Goal: Task Accomplishment & Management: Use online tool/utility

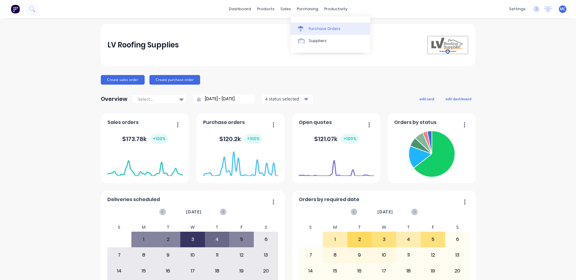
click at [311, 27] on div "Purchase Orders" at bounding box center [325, 28] width 32 height 5
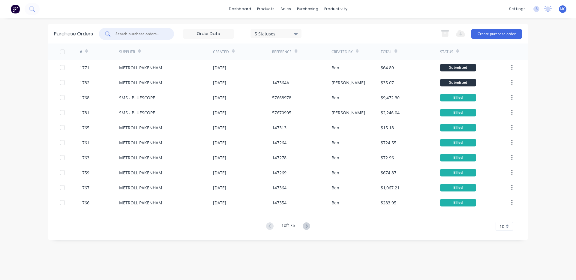
click at [151, 31] on input "text" at bounding box center [140, 34] width 50 height 6
click at [308, 226] on icon at bounding box center [306, 226] width 2 height 4
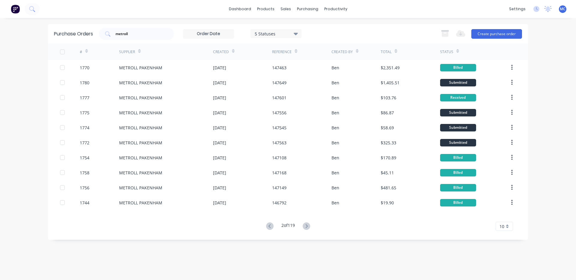
click at [308, 226] on icon at bounding box center [306, 226] width 2 height 4
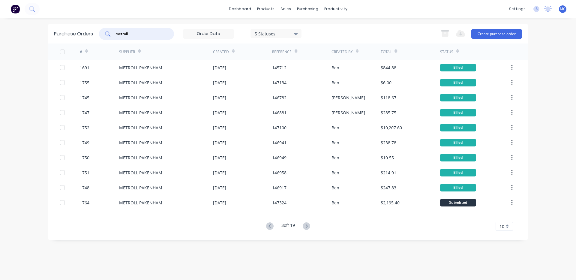
drag, startPoint x: 143, startPoint y: 32, endPoint x: 75, endPoint y: 30, distance: 68.2
click at [75, 30] on div "Purchase Orders metroll 5 Statuses 5 Statuses Export to Excel (XLSX) Create pur…" at bounding box center [288, 34] width 480 height 20
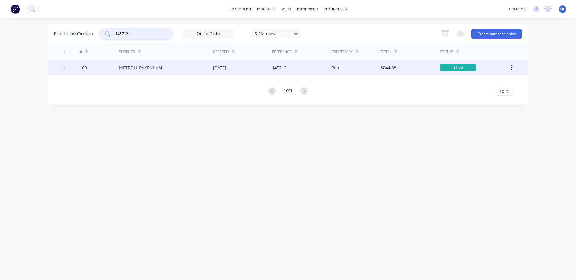
type input "145712"
click at [274, 67] on div "145712" at bounding box center [279, 68] width 14 height 6
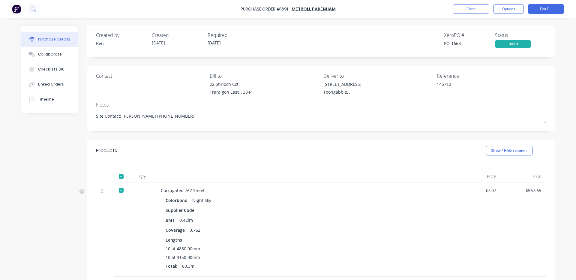
type textarea "x"
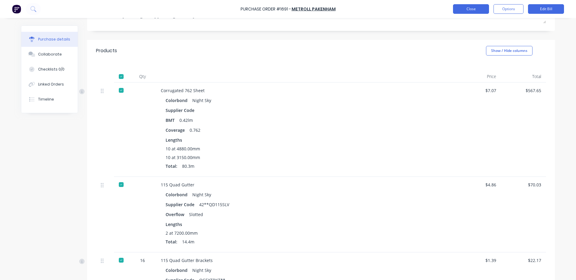
click at [482, 12] on button "Close" at bounding box center [471, 9] width 36 height 10
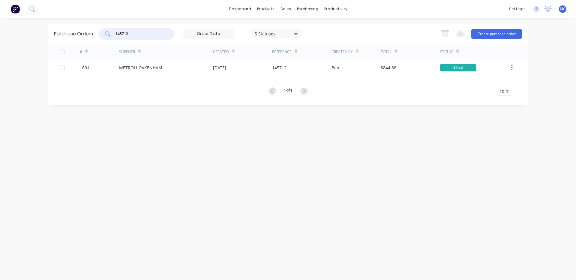
drag, startPoint x: 138, startPoint y: 34, endPoint x: 61, endPoint y: 36, distance: 76.5
click at [62, 35] on div "Purchase Orders 145712 5 Statuses 5 Statuses Export to Excel (XLSX) Create purc…" at bounding box center [288, 34] width 480 height 20
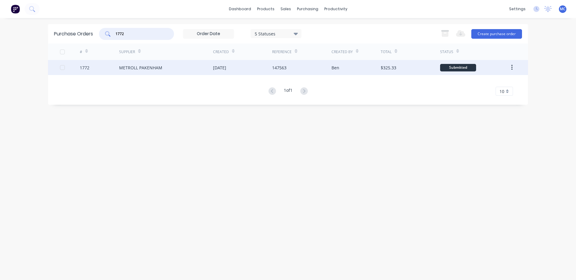
type input "1772"
click at [170, 66] on div "METROLL PAKENHAM" at bounding box center [166, 67] width 94 height 15
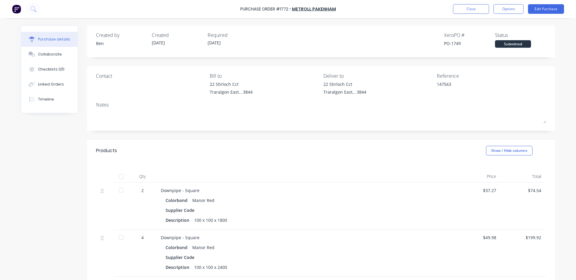
click at [117, 179] on div at bounding box center [121, 176] width 12 height 12
type textarea "x"
click at [477, 9] on button "Close" at bounding box center [471, 9] width 36 height 10
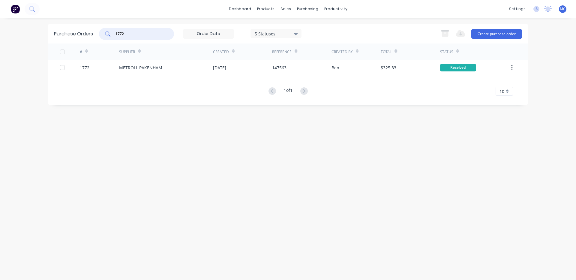
drag, startPoint x: 135, startPoint y: 34, endPoint x: 53, endPoint y: 34, distance: 81.3
click at [57, 34] on div "Purchase Orders 1772 5 Statuses 5 Statuses Export to Excel (XLSX) Create purcha…" at bounding box center [288, 34] width 480 height 20
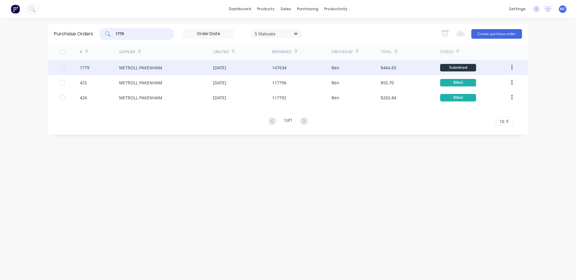
type input "1779"
click at [162, 69] on div "METROLL PAKENHAM" at bounding box center [166, 67] width 94 height 15
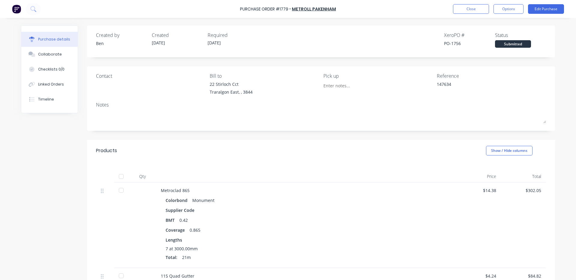
click at [118, 176] on div at bounding box center [121, 176] width 12 height 12
type textarea "x"
click at [51, 84] on div "Linked Orders" at bounding box center [51, 84] width 26 height 5
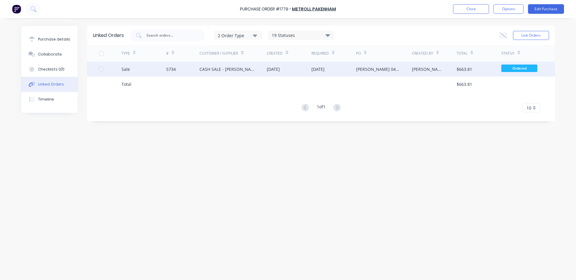
click at [220, 72] on div "CASH SALE - [PERSON_NAME]'S ACCOUNT" at bounding box center [227, 69] width 55 height 6
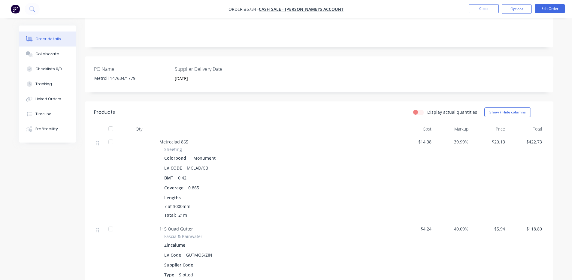
scroll to position [100, 0]
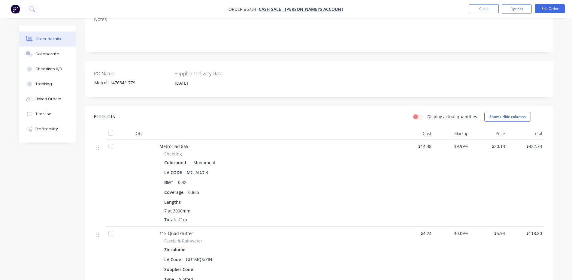
click at [111, 133] on div at bounding box center [111, 133] width 12 height 12
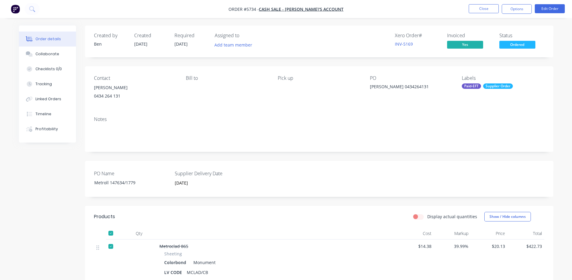
click at [486, 88] on div "Supplier Order" at bounding box center [498, 85] width 30 height 5
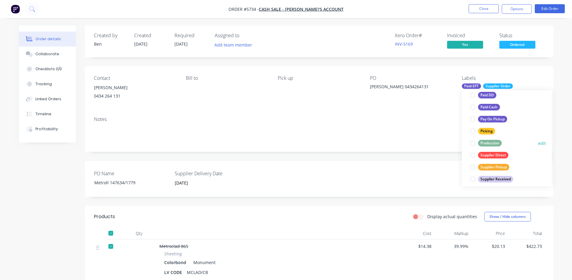
scroll to position [108, 0]
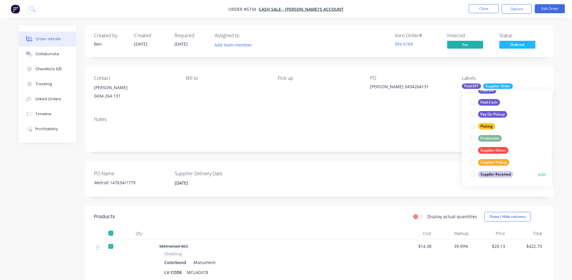
click at [509, 173] on div "Supplier Received" at bounding box center [495, 174] width 35 height 7
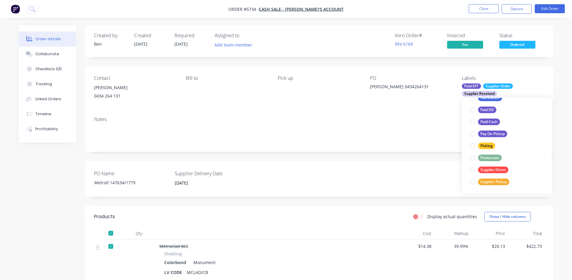
scroll to position [0, 0]
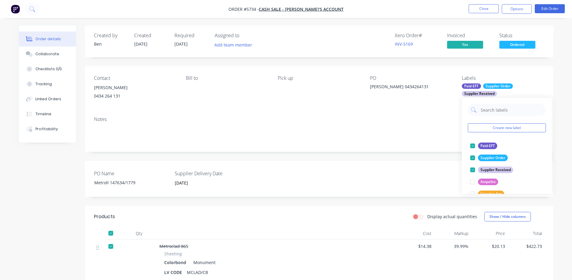
click at [262, 106] on div "Contact [PERSON_NAME] [PHONE_NUMBER] Bill to Pick up PO [PERSON_NAME] 043426413…" at bounding box center [319, 88] width 468 height 45
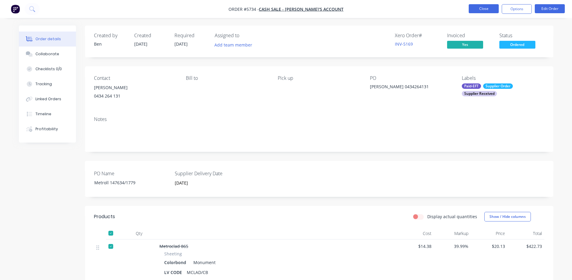
click at [475, 11] on button "Close" at bounding box center [483, 8] width 30 height 9
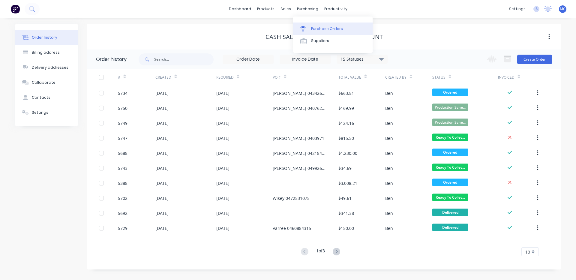
click at [319, 28] on div "Purchase Orders" at bounding box center [327, 28] width 32 height 5
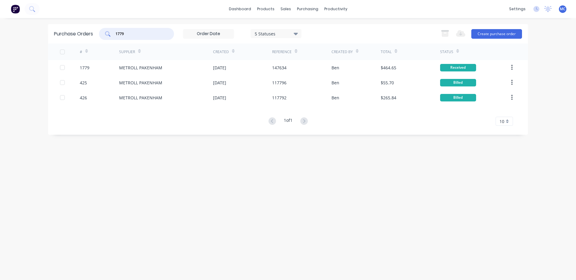
drag, startPoint x: 131, startPoint y: 35, endPoint x: 80, endPoint y: 41, distance: 50.4
click at [85, 38] on div "Purchase Orders 1779 5 Statuses 5 Statuses Export to Excel (XLSX) Create purcha…" at bounding box center [288, 34] width 480 height 20
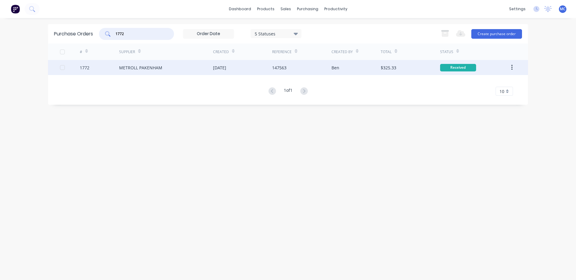
type input "1772"
click at [298, 68] on div "147563" at bounding box center [301, 67] width 59 height 15
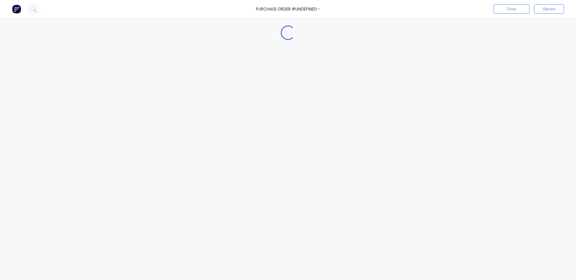
type textarea "x"
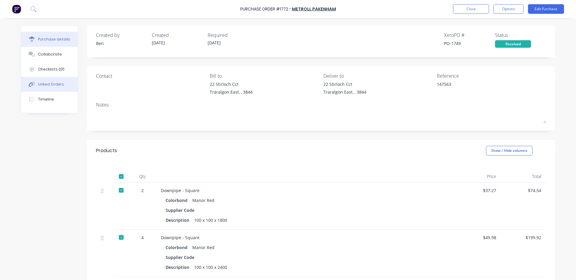
click at [60, 86] on button "Linked Orders" at bounding box center [49, 84] width 56 height 15
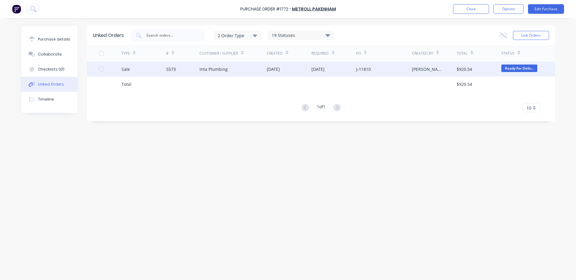
click at [179, 71] on div "5573" at bounding box center [183, 69] width 34 height 15
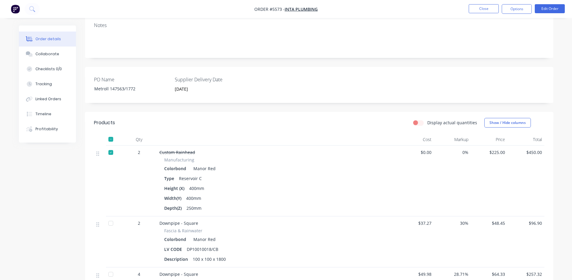
scroll to position [200, 0]
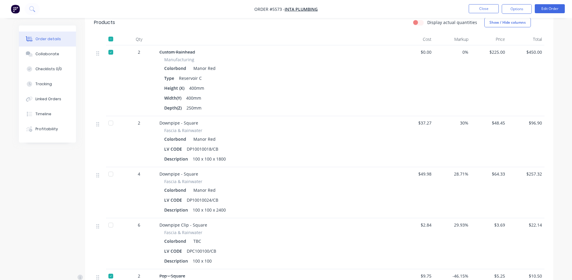
click at [110, 118] on div at bounding box center [111, 123] width 12 height 12
click at [109, 170] on div at bounding box center [111, 174] width 12 height 12
click at [109, 219] on div at bounding box center [111, 225] width 12 height 12
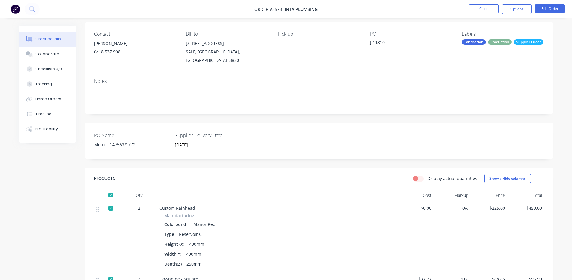
scroll to position [41, 0]
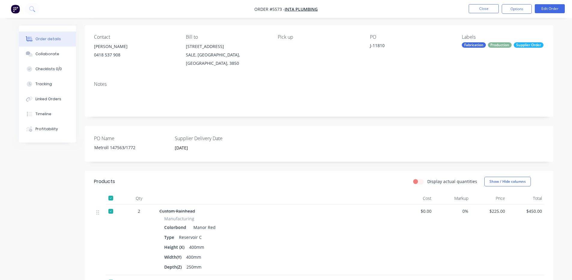
click at [513, 48] on div "Supplier Order" at bounding box center [528, 44] width 30 height 5
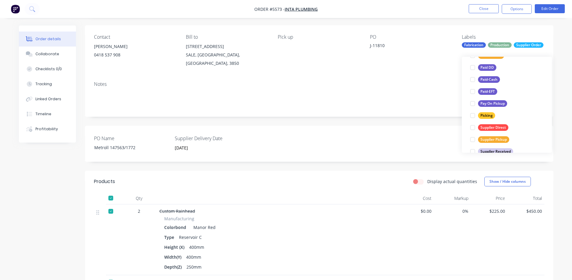
scroll to position [100, 0]
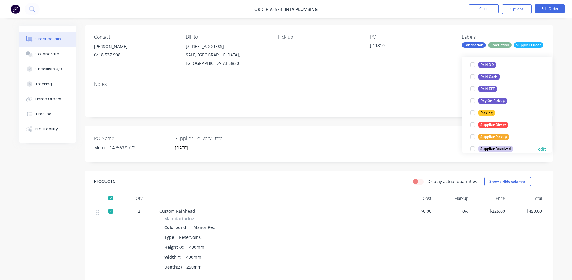
click at [472, 149] on div at bounding box center [472, 149] width 12 height 12
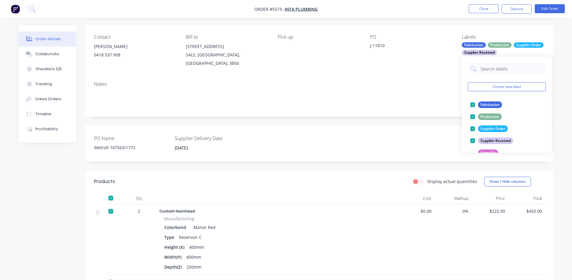
click at [366, 134] on div "PO Name Metroll 147563/1772 Supplier Delivery Date [DATE]" at bounding box center [319, 144] width 468 height 36
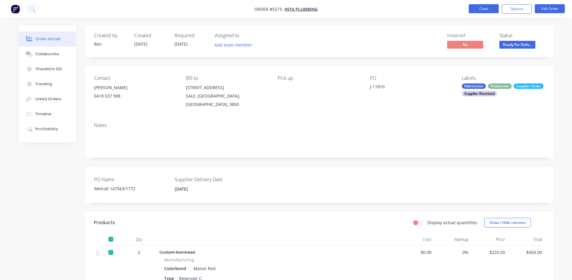
click at [489, 6] on button "Close" at bounding box center [483, 8] width 30 height 9
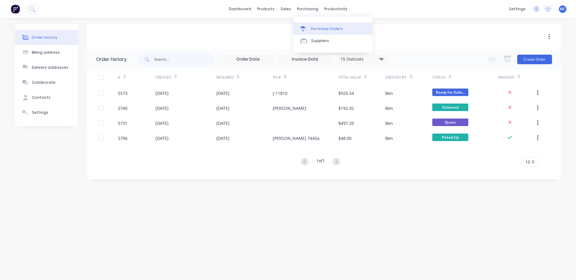
click at [318, 29] on div "Purchase Orders" at bounding box center [327, 28] width 32 height 5
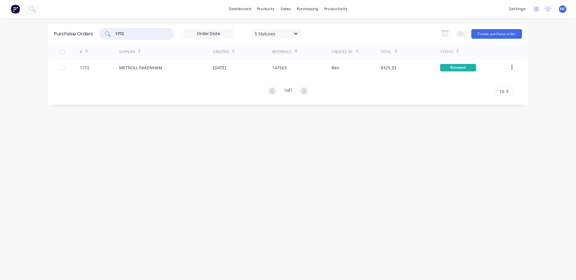
drag, startPoint x: 0, startPoint y: 33, endPoint x: 0, endPoint y: 37, distance: 4.5
click at [0, 34] on div "dashboard products sales purchasing productivity dashboard products Product Cat…" at bounding box center [288, 140] width 576 height 280
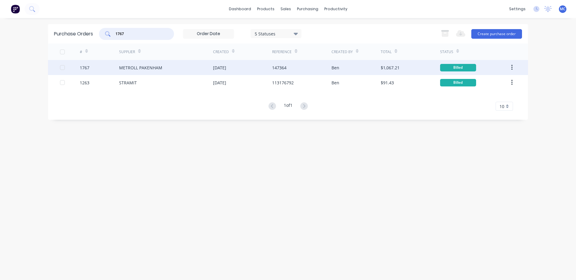
type input "1767"
click at [241, 69] on div "[DATE]" at bounding box center [242, 67] width 59 height 15
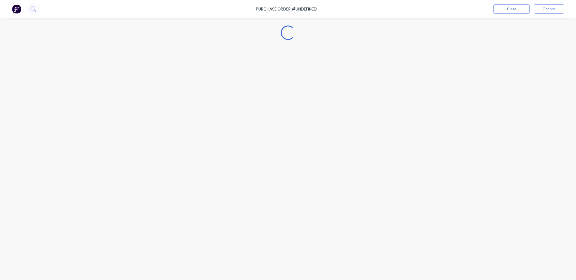
type textarea "x"
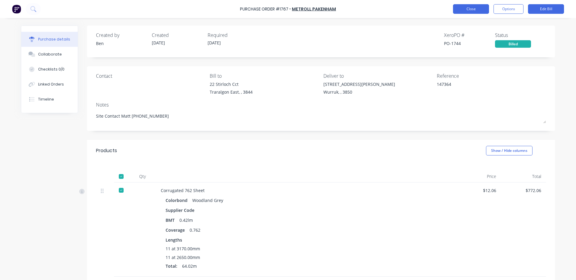
click at [480, 7] on button "Close" at bounding box center [471, 9] width 36 height 10
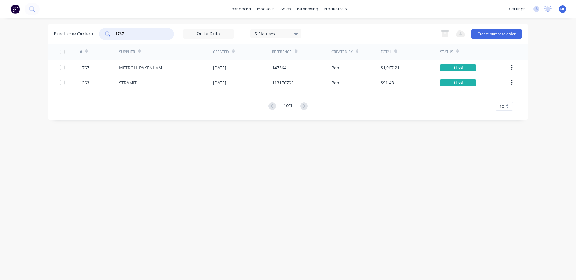
drag, startPoint x: 142, startPoint y: 32, endPoint x: 8, endPoint y: 34, distance: 134.1
click at [16, 32] on div "dashboard products sales purchasing productivity dashboard products Product Cat…" at bounding box center [288, 140] width 576 height 280
type input "1"
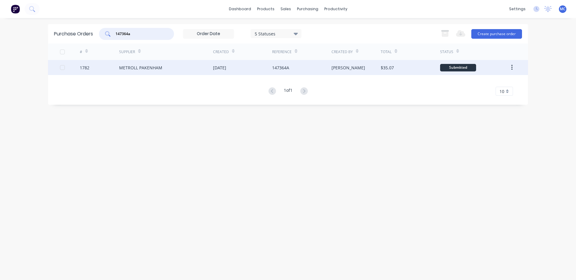
type input "147364a"
click at [153, 68] on div "METROLL PAKENHAM" at bounding box center [140, 68] width 43 height 6
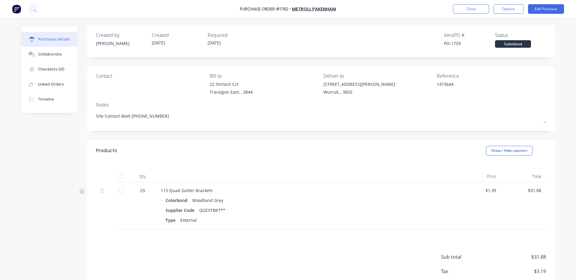
click at [120, 176] on div at bounding box center [121, 176] width 12 height 12
type textarea "x"
click at [49, 87] on button "Linked Orders" at bounding box center [49, 84] width 56 height 15
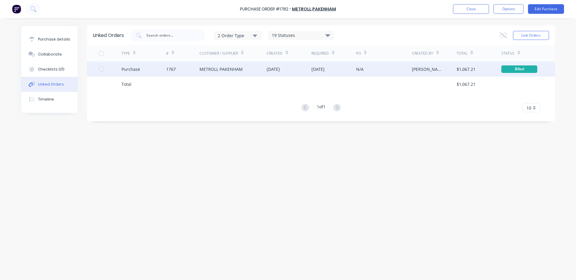
click at [215, 69] on div "METROLL PAKENHAM" at bounding box center [221, 69] width 43 height 6
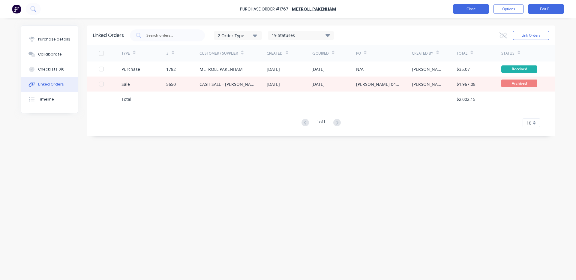
click at [472, 8] on button "Close" at bounding box center [471, 9] width 36 height 10
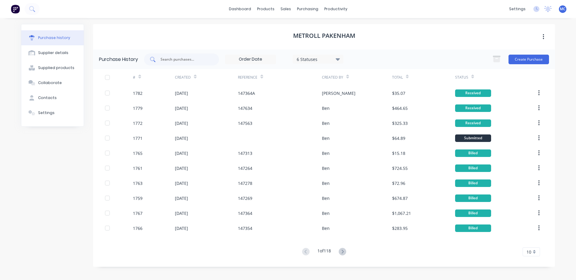
click at [189, 57] on input "text" at bounding box center [185, 59] width 50 height 6
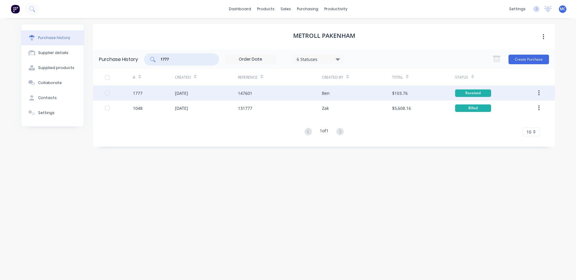
type input "1777"
click at [289, 90] on div "147601" at bounding box center [280, 93] width 84 height 15
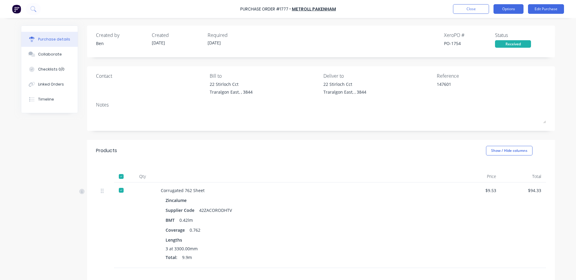
click at [508, 7] on button "Options" at bounding box center [509, 9] width 30 height 10
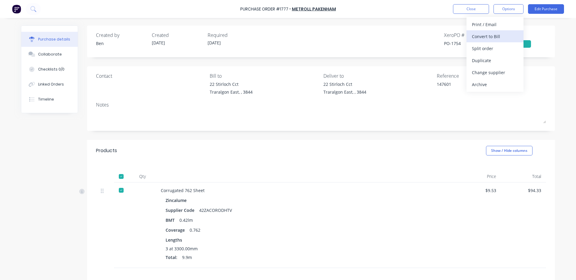
click at [485, 40] on div "Convert to Bill" at bounding box center [495, 36] width 46 height 9
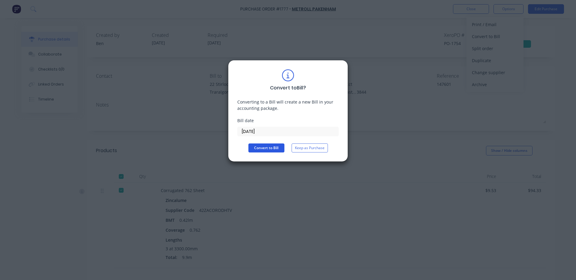
click at [272, 148] on button "Convert to Bill" at bounding box center [266, 147] width 36 height 9
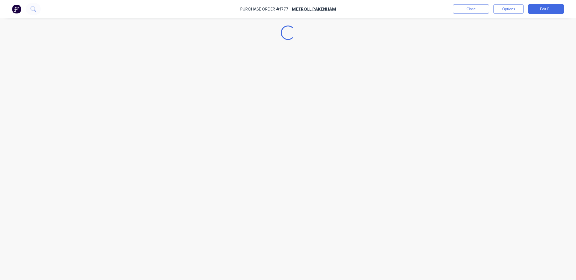
type textarea "x"
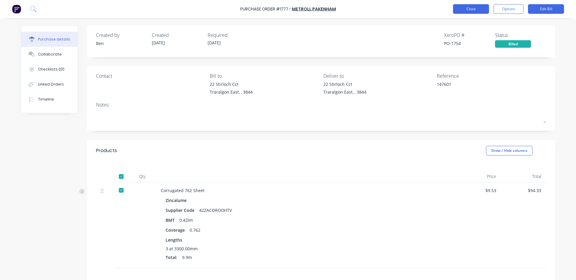
click at [466, 8] on button "Close" at bounding box center [471, 9] width 36 height 10
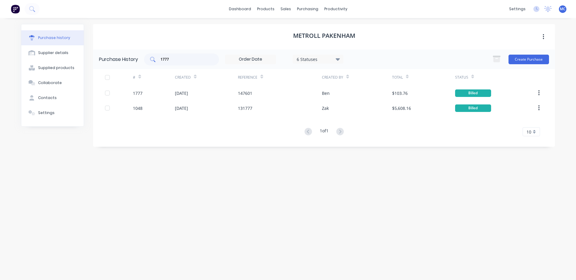
click at [184, 64] on div "1777" at bounding box center [181, 59] width 75 height 12
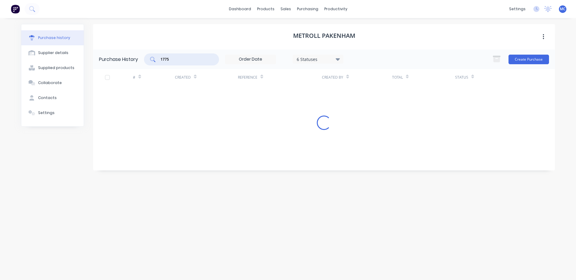
type input "1775"
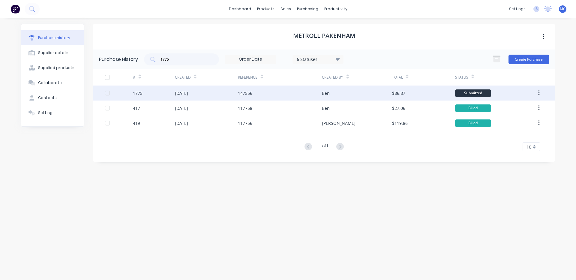
click at [284, 91] on div "147556" at bounding box center [280, 93] width 84 height 15
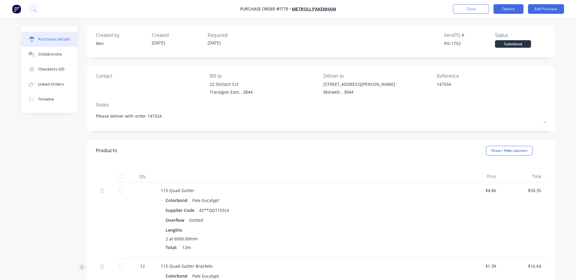
click at [513, 14] on button "Options" at bounding box center [509, 9] width 30 height 10
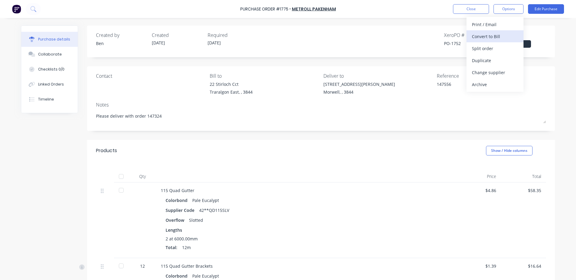
click at [489, 39] on div "Convert to Bill" at bounding box center [495, 36] width 46 height 9
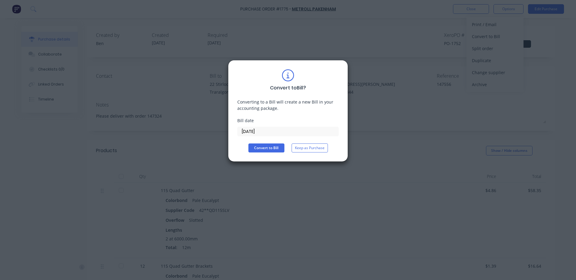
click at [287, 131] on input "[DATE]" at bounding box center [288, 131] width 101 height 9
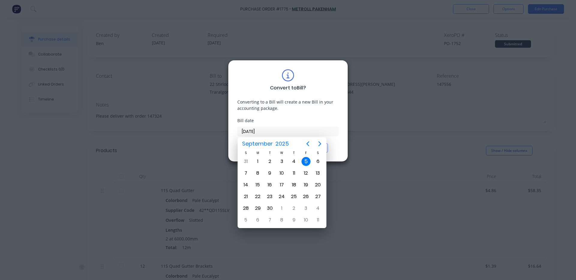
click at [306, 159] on div "5" at bounding box center [306, 161] width 9 height 9
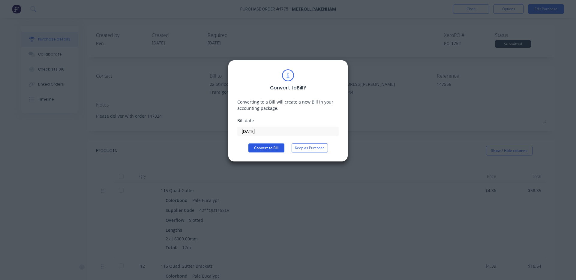
click at [264, 148] on button "Convert to Bill" at bounding box center [266, 147] width 36 height 9
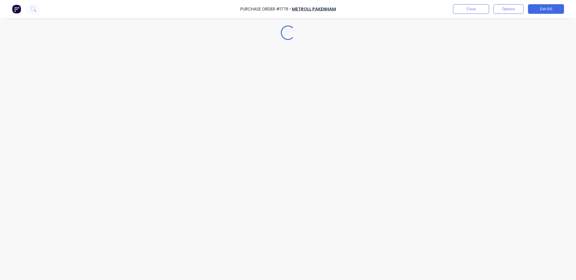
type textarea "x"
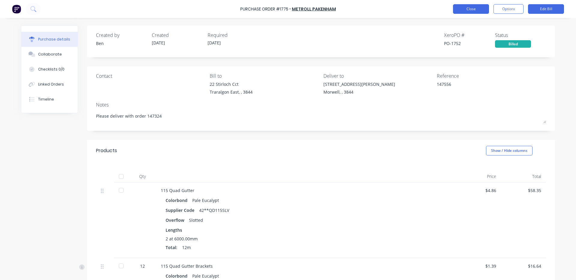
click at [470, 11] on button "Close" at bounding box center [471, 9] width 36 height 10
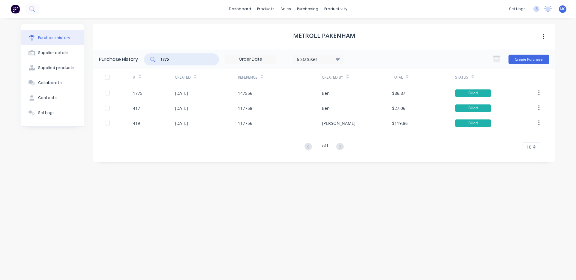
drag, startPoint x: 144, startPoint y: 56, endPoint x: 138, endPoint y: 55, distance: 6.1
click at [138, 55] on div "Purchase History 1775 6 Statuses 6 Statuses Create Purchase" at bounding box center [324, 60] width 462 height 20
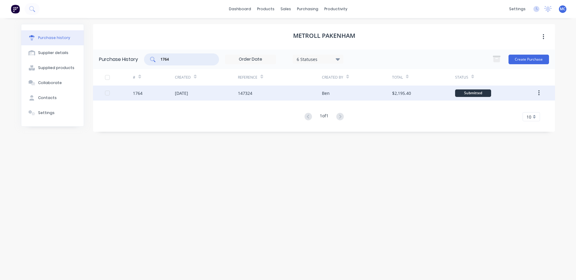
type input "1764"
click at [252, 95] on div "147324" at bounding box center [245, 93] width 14 height 6
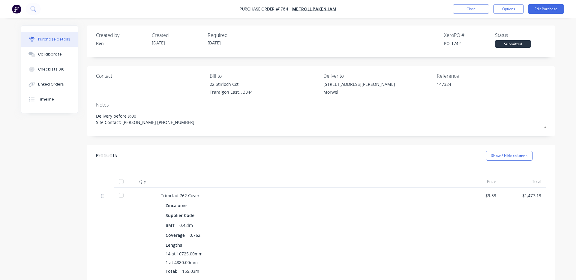
click at [115, 183] on div at bounding box center [121, 182] width 12 height 12
click at [45, 84] on div "Linked Orders" at bounding box center [51, 84] width 26 height 5
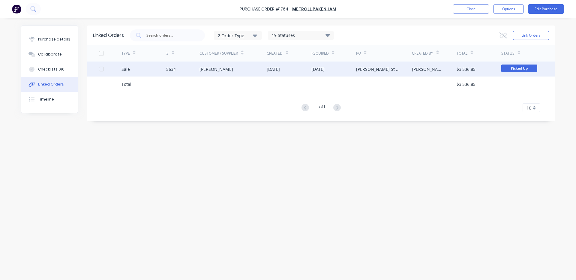
click at [208, 69] on div "[PERSON_NAME]" at bounding box center [217, 69] width 34 height 6
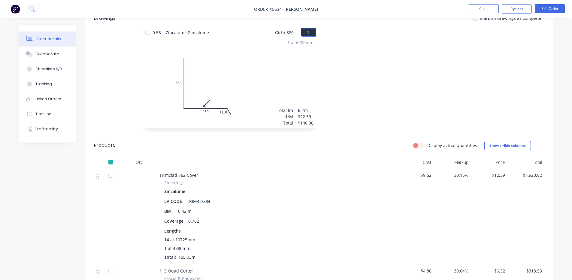
scroll to position [300, 0]
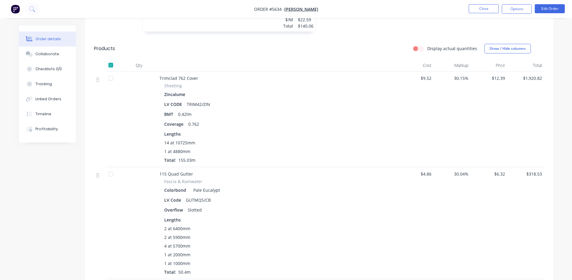
click at [110, 79] on div at bounding box center [111, 78] width 12 height 12
click at [109, 173] on div at bounding box center [111, 174] width 12 height 12
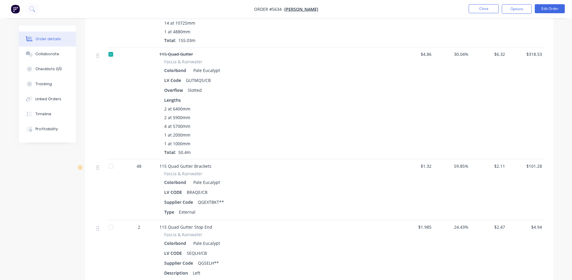
scroll to position [500, 0]
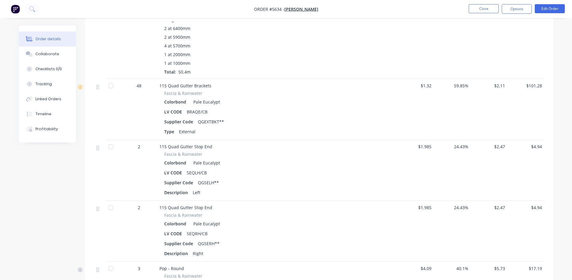
click at [111, 87] on div at bounding box center [111, 86] width 12 height 12
click at [110, 143] on div at bounding box center [111, 147] width 12 height 12
click at [110, 208] on div at bounding box center [111, 208] width 12 height 12
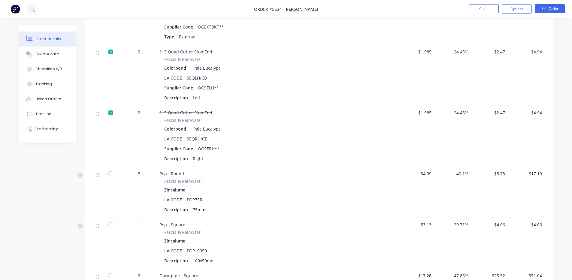
scroll to position [600, 0]
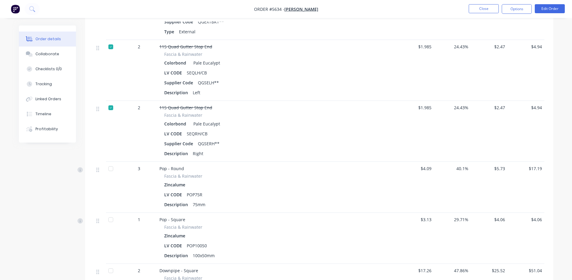
click at [110, 169] on div at bounding box center [111, 169] width 12 height 12
click at [111, 218] on div at bounding box center [111, 220] width 12 height 12
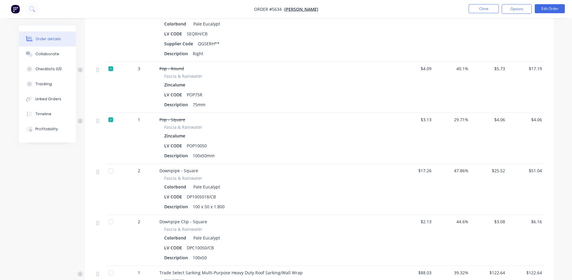
click at [110, 171] on div at bounding box center [111, 171] width 12 height 12
click at [110, 221] on div at bounding box center [111, 222] width 12 height 12
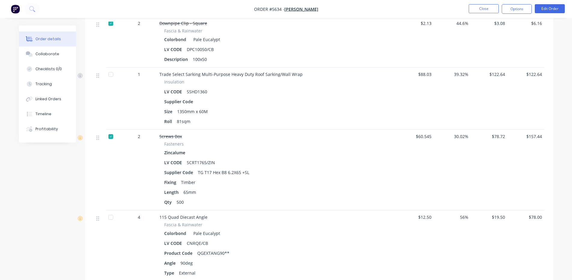
scroll to position [900, 0]
click at [111, 71] on div at bounding box center [111, 73] width 12 height 12
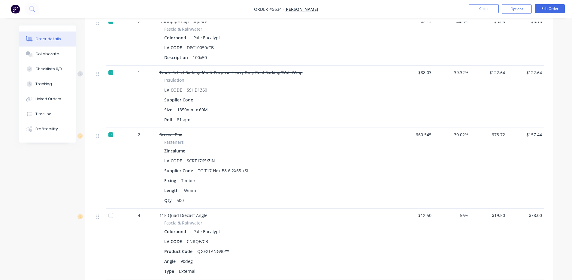
click at [111, 217] on div at bounding box center [111, 215] width 12 height 12
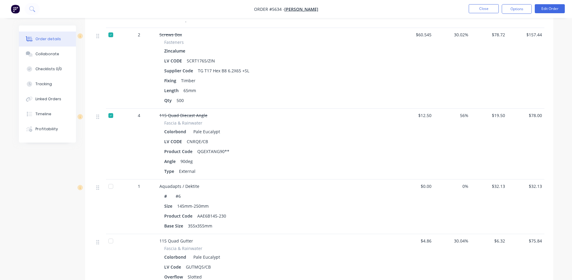
scroll to position [1100, 0]
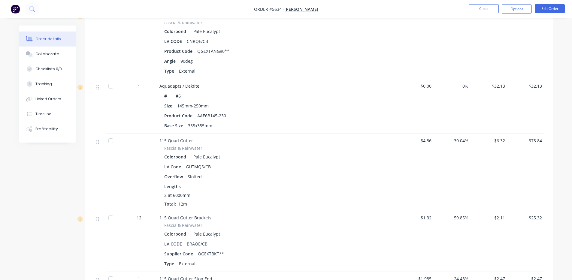
click at [111, 140] on div at bounding box center [111, 141] width 12 height 12
click at [110, 218] on div at bounding box center [111, 218] width 12 height 12
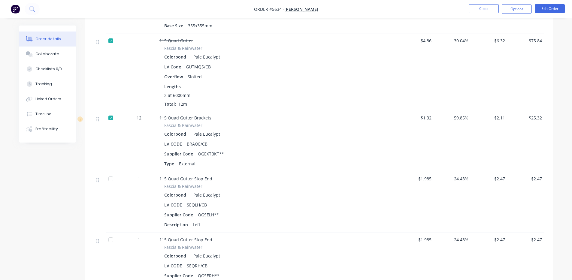
click at [109, 115] on div at bounding box center [111, 118] width 12 height 12
click at [110, 42] on div at bounding box center [111, 41] width 12 height 12
click at [113, 41] on div at bounding box center [111, 41] width 12 height 12
click at [111, 119] on div at bounding box center [111, 118] width 12 height 12
click at [111, 177] on div at bounding box center [111, 179] width 12 height 12
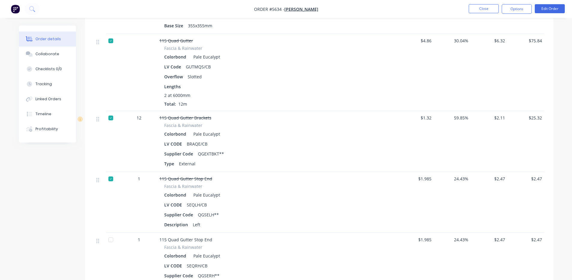
click at [112, 239] on div at bounding box center [111, 240] width 12 height 12
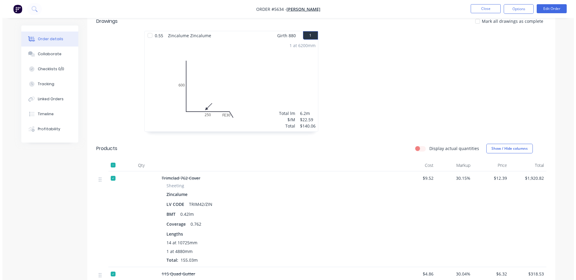
scroll to position [0, 0]
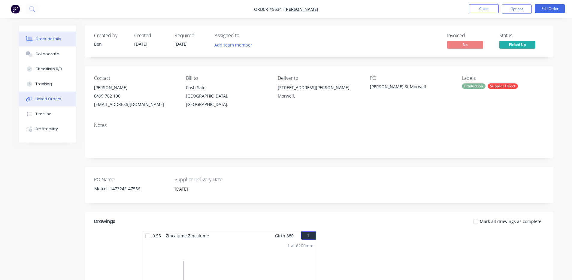
click at [41, 101] on div "Linked Orders" at bounding box center [48, 98] width 26 height 5
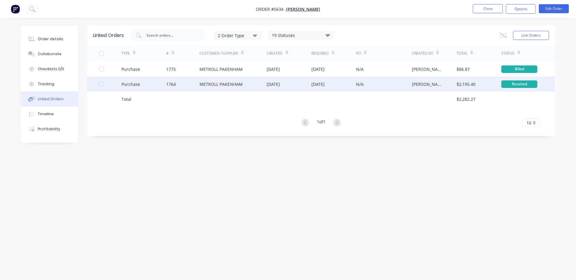
click at [325, 83] on div "[DATE]" at bounding box center [317, 84] width 13 height 6
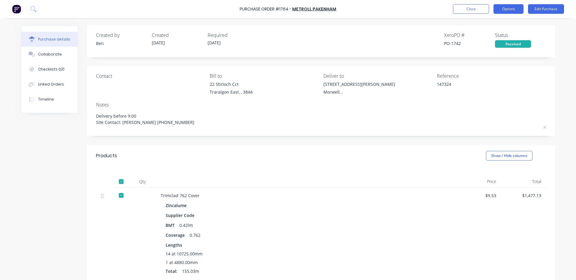
click at [505, 9] on button "Options" at bounding box center [509, 9] width 30 height 10
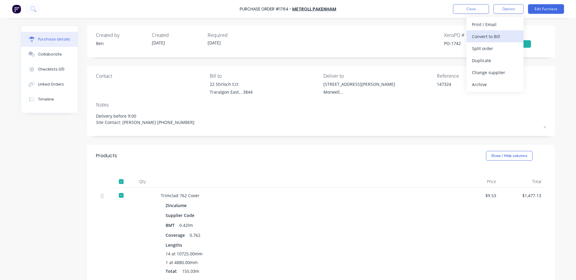
click at [497, 37] on div "Convert to Bill" at bounding box center [495, 36] width 46 height 9
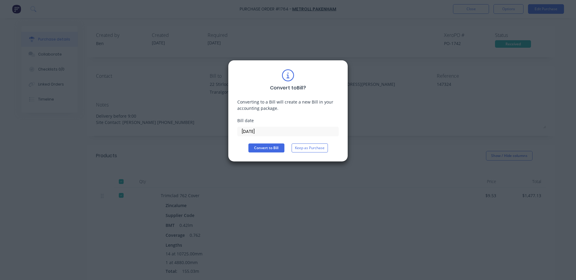
click at [300, 132] on input "[DATE]" at bounding box center [288, 131] width 101 height 9
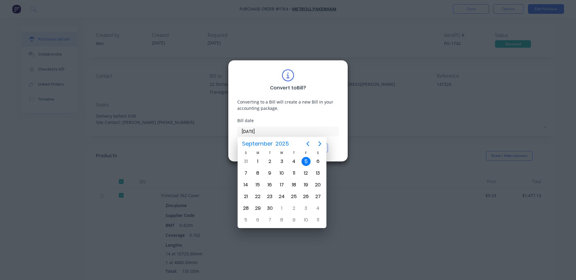
click at [303, 160] on div "5" at bounding box center [306, 161] width 9 height 9
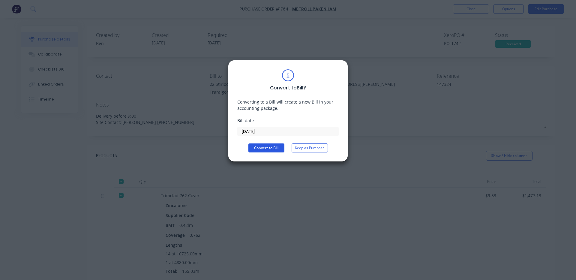
click at [272, 145] on button "Convert to Bill" at bounding box center [266, 147] width 36 height 9
type textarea "x"
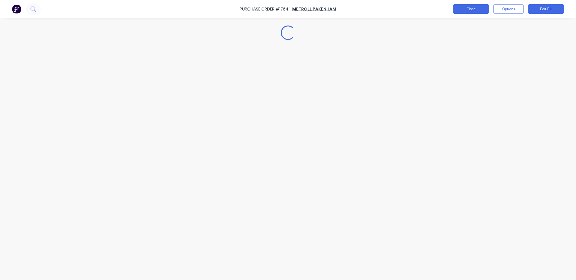
click at [481, 11] on button "Close" at bounding box center [471, 9] width 36 height 10
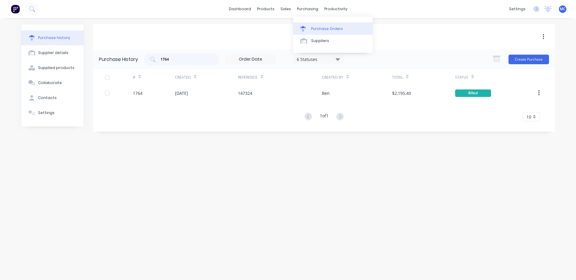
click at [316, 29] on div "Purchase Orders" at bounding box center [327, 28] width 32 height 5
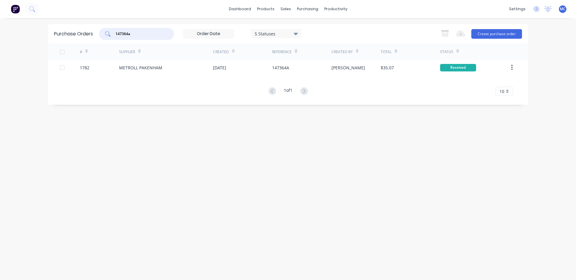
drag, startPoint x: 147, startPoint y: 32, endPoint x: 23, endPoint y: 35, distance: 123.3
click at [23, 34] on div "dashboard products sales purchasing productivity dashboard products Product Cat…" at bounding box center [288, 140] width 576 height 280
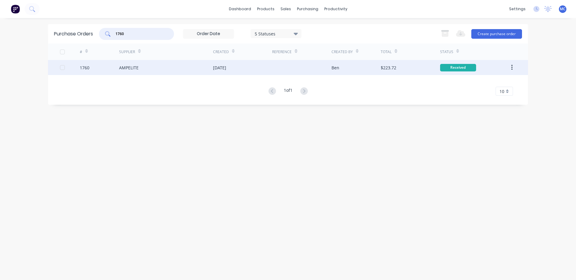
type input "1760"
click at [206, 68] on div "AMPELITE" at bounding box center [166, 67] width 94 height 15
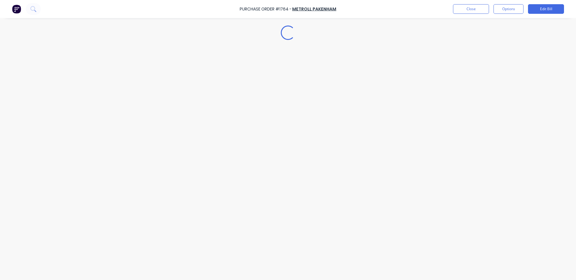
type textarea "x"
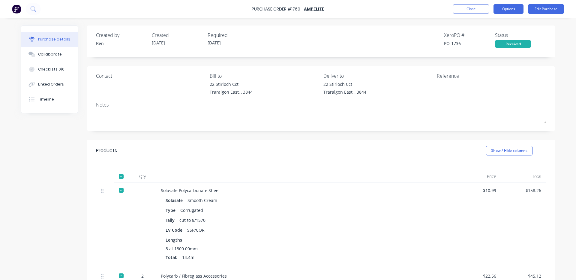
click at [504, 9] on button "Options" at bounding box center [509, 9] width 30 height 10
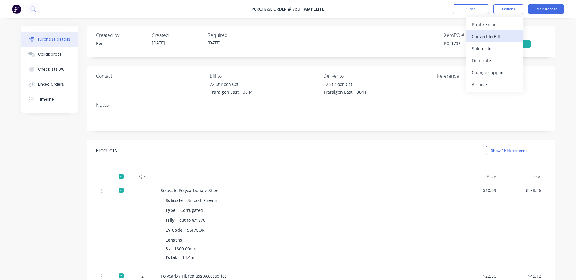
click at [494, 34] on div "Convert to Bill" at bounding box center [495, 36] width 46 height 9
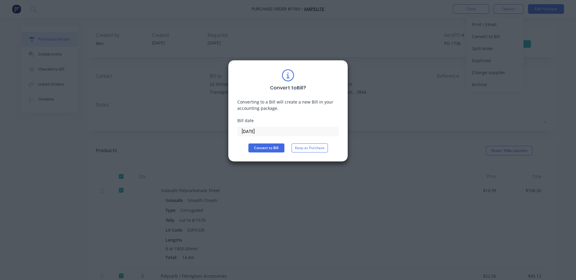
click at [300, 134] on input "[DATE]" at bounding box center [288, 131] width 101 height 9
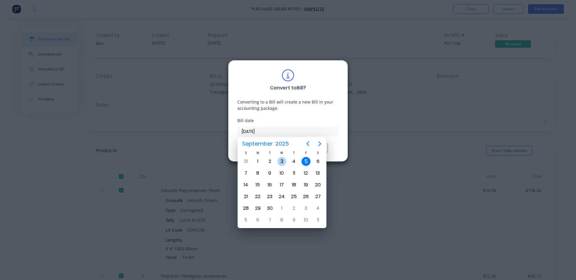
click at [280, 159] on div "3" at bounding box center [282, 161] width 9 height 9
type input "[DATE]"
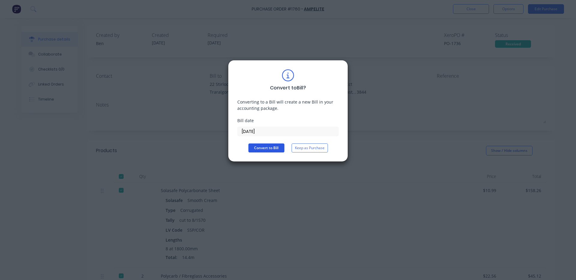
click at [272, 145] on button "Convert to Bill" at bounding box center [266, 147] width 36 height 9
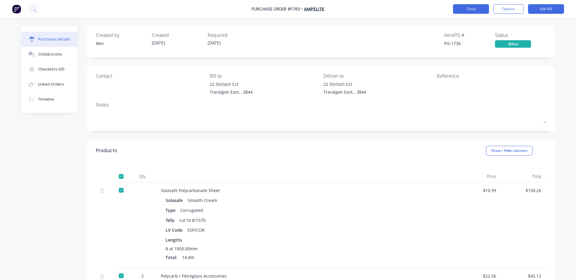
click at [462, 12] on button "Close" at bounding box center [471, 9] width 36 height 10
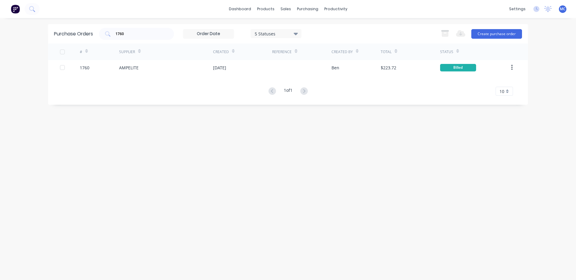
drag, startPoint x: 142, startPoint y: 34, endPoint x: 0, endPoint y: 30, distance: 141.7
click at [0, 31] on div "dashboard products sales purchasing productivity dashboard products Product Cat…" at bounding box center [288, 140] width 576 height 280
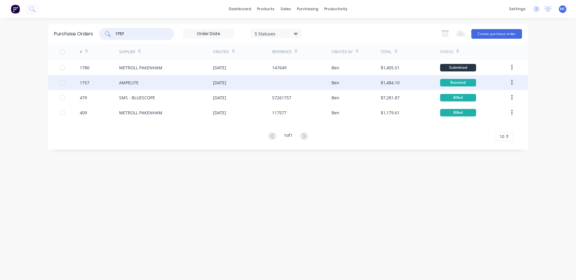
type input "1757"
click at [226, 85] on div "[DATE]" at bounding box center [219, 83] width 13 height 6
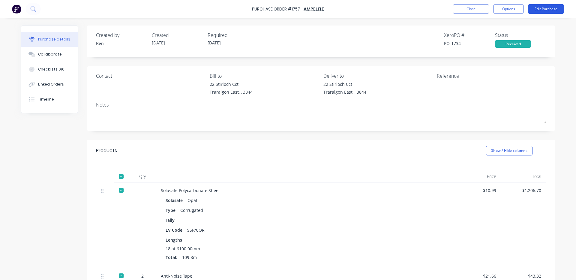
click at [544, 7] on button "Edit Purchase" at bounding box center [546, 9] width 36 height 10
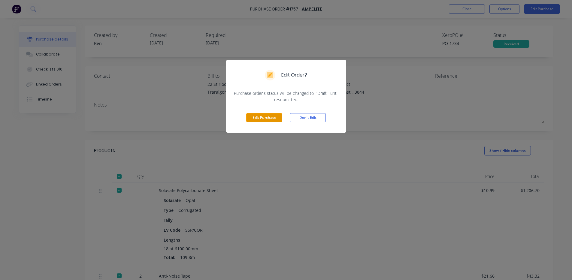
click at [264, 119] on button "Edit Purchase" at bounding box center [264, 117] width 36 height 9
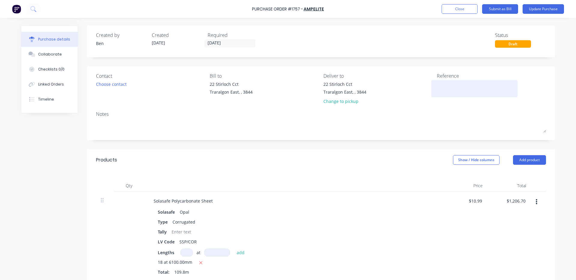
click at [455, 89] on textarea at bounding box center [474, 88] width 75 height 14
type textarea "V"
type textarea "x"
type textarea "V9"
type textarea "x"
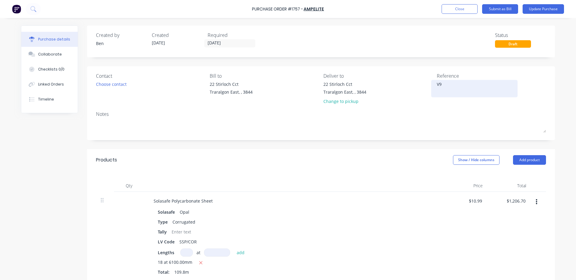
type textarea "V97"
type textarea "x"
type textarea "V973"
type textarea "x"
type textarea "V9739"
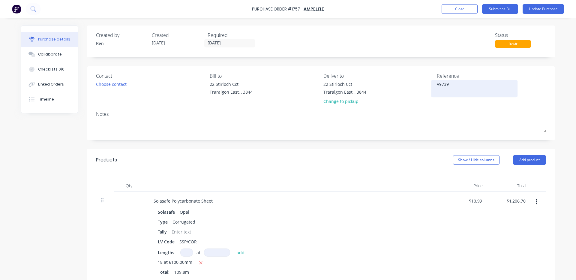
type textarea "x"
type textarea "V97390"
type textarea "x"
type textarea "V973906"
type textarea "x"
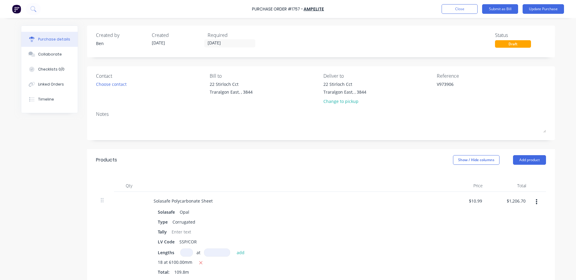
type textarea "V973906"
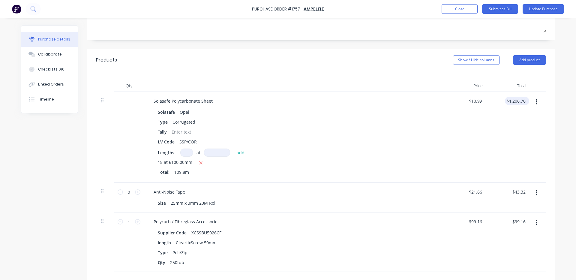
type textarea "x"
click at [520, 101] on input "1206.70" at bounding box center [517, 101] width 19 height 9
type input "1"
type input "1246.27"
type textarea "x"
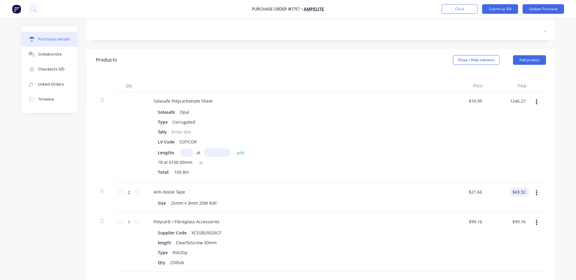
type input "$11.3504"
type input "$1,246.27"
click at [522, 192] on input "43.32" at bounding box center [519, 192] width 16 height 9
type input "4"
type input "45.88"
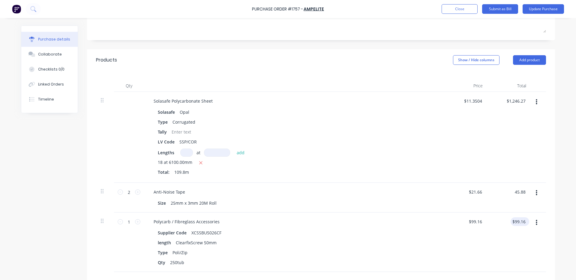
type textarea "x"
type input "$22.94"
type input "$45.88"
type input "99.16"
click at [518, 221] on input "99.16" at bounding box center [520, 221] width 14 height 9
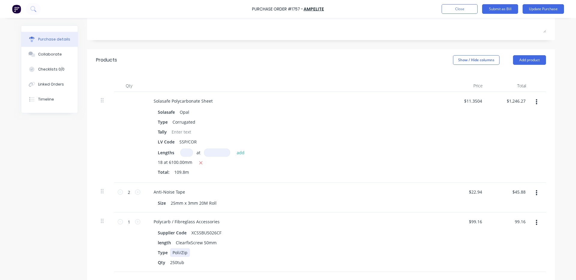
type textarea "x"
type input "$99.16"
click at [439, 255] on div "Polycarb / Fibreglass Accessories Supplier Code XCSSBU5026CF length ClearfixScr…" at bounding box center [294, 241] width 300 height 59
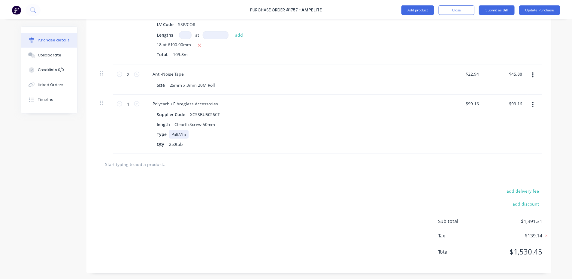
scroll to position [0, 0]
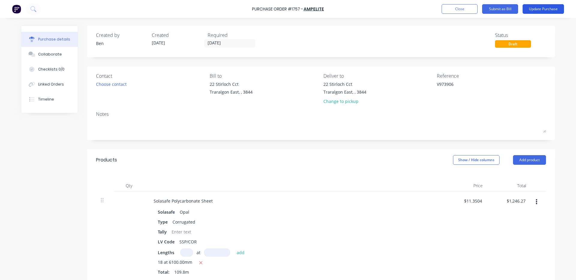
click at [539, 5] on button "Update Purchase" at bounding box center [543, 9] width 41 height 10
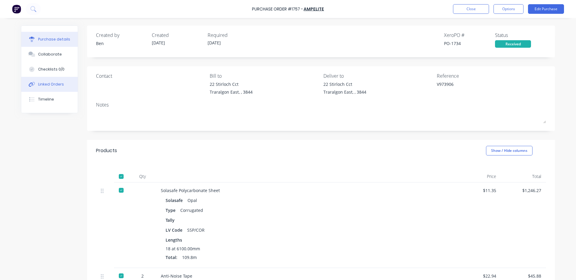
click at [56, 82] on div "Linked Orders" at bounding box center [51, 84] width 26 height 5
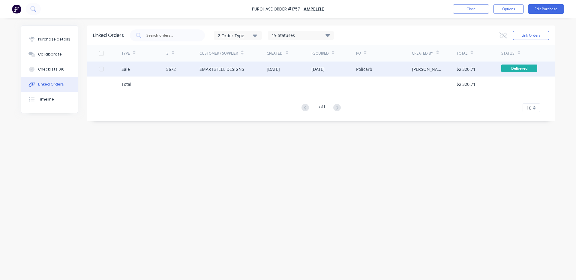
click at [217, 70] on div "SMARTSTEEL DESIGNS" at bounding box center [222, 69] width 45 height 6
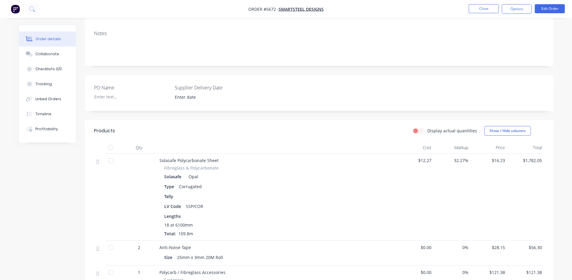
scroll to position [200, 0]
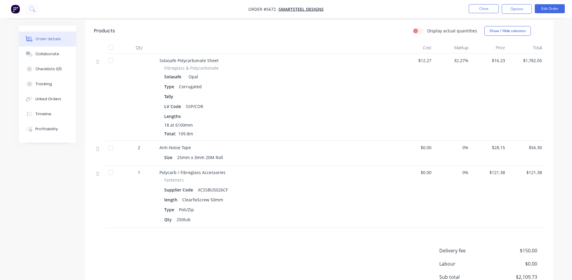
click at [113, 41] on div at bounding box center [111, 47] width 12 height 12
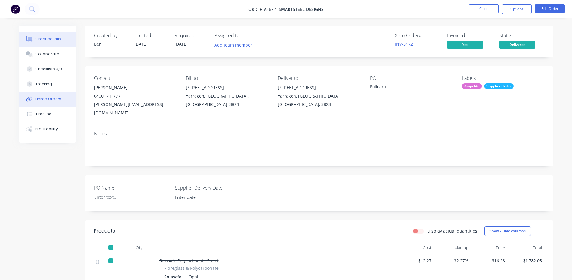
click at [48, 98] on div "Linked Orders" at bounding box center [48, 98] width 26 height 5
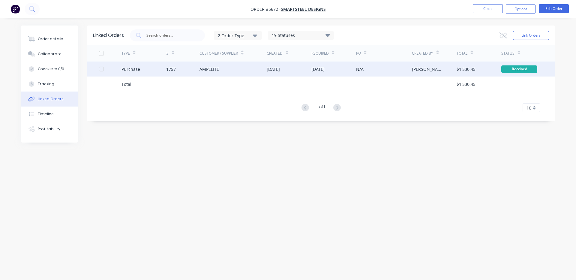
click at [355, 69] on div "[DATE]" at bounding box center [333, 69] width 45 height 15
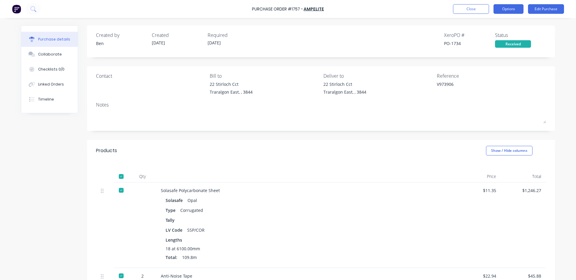
click at [511, 9] on button "Options" at bounding box center [509, 9] width 30 height 10
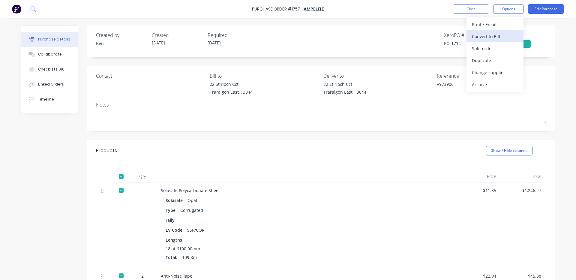
click at [484, 38] on div "Convert to Bill" at bounding box center [495, 36] width 46 height 9
type textarea "x"
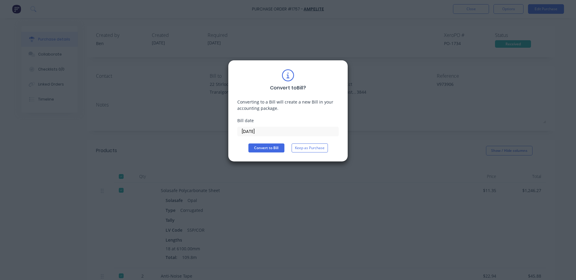
click at [284, 131] on input "[DATE]" at bounding box center [288, 131] width 101 height 9
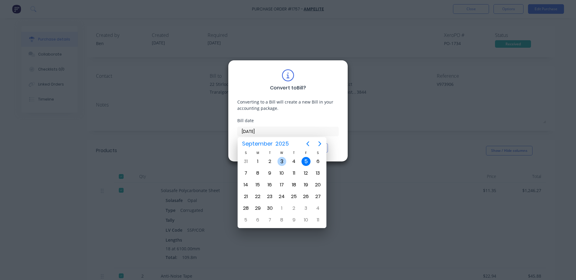
click at [285, 162] on div "3" at bounding box center [282, 161] width 9 height 9
type input "[DATE]"
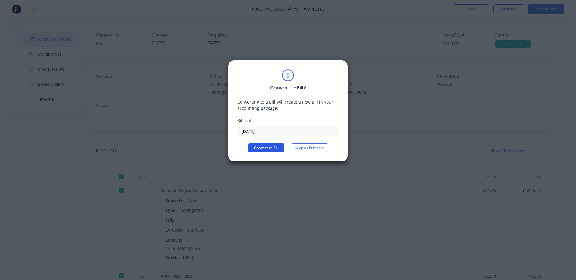
click at [262, 147] on button "Convert to Bill" at bounding box center [266, 147] width 36 height 9
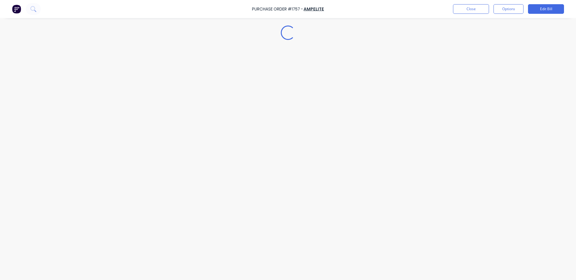
type textarea "x"
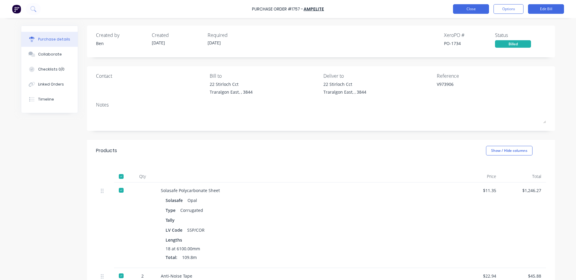
click at [468, 6] on button "Close" at bounding box center [471, 9] width 36 height 10
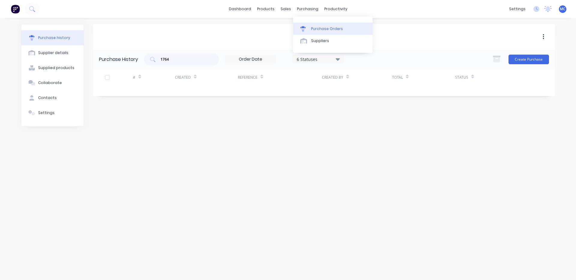
click at [314, 29] on div "Purchase Orders" at bounding box center [327, 28] width 32 height 5
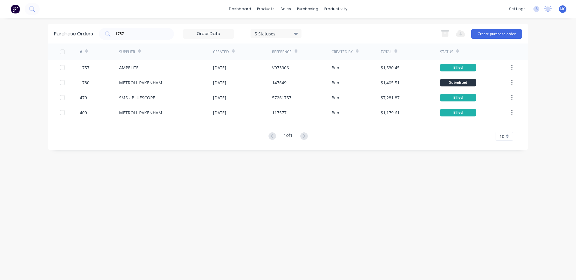
drag, startPoint x: 44, startPoint y: 37, endPoint x: 0, endPoint y: 76, distance: 58.2
click at [0, 76] on div "dashboard products sales purchasing productivity dashboard products Product Cat…" at bounding box center [288, 140] width 576 height 280
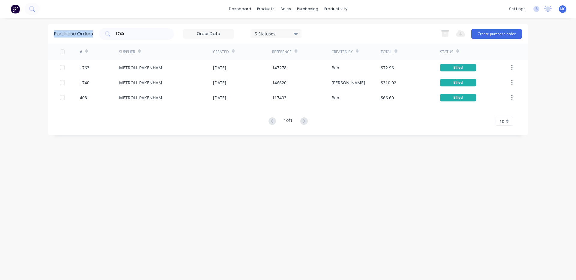
drag, startPoint x: 135, startPoint y: 30, endPoint x: 11, endPoint y: 31, distance: 124.5
click at [11, 31] on div "dashboard products sales purchasing productivity dashboard products Product Cat…" at bounding box center [288, 140] width 576 height 280
click at [143, 31] on input "1740" at bounding box center [140, 34] width 50 height 6
drag, startPoint x: 137, startPoint y: 32, endPoint x: 59, endPoint y: 30, distance: 78.3
click at [59, 29] on div "Purchase Orders 1740 5 Statuses 5 Statuses Export to Excel (XLSX) Create purcha…" at bounding box center [288, 34] width 480 height 20
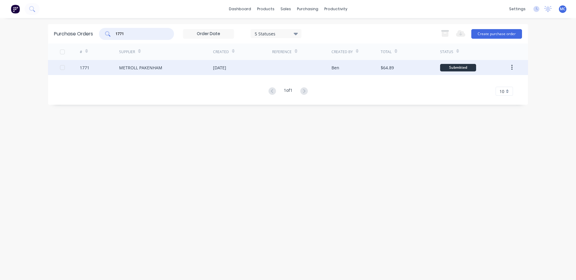
type input "1771"
click at [151, 66] on div "METROLL PAKENHAM" at bounding box center [140, 68] width 43 height 6
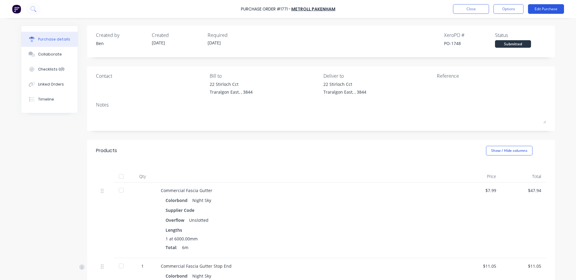
click at [555, 6] on button "Edit Purchase" at bounding box center [546, 9] width 36 height 10
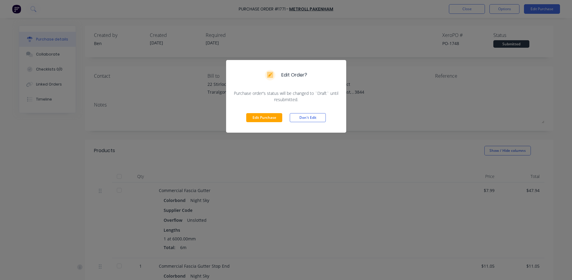
click at [269, 118] on button "Edit Purchase" at bounding box center [264, 117] width 36 height 9
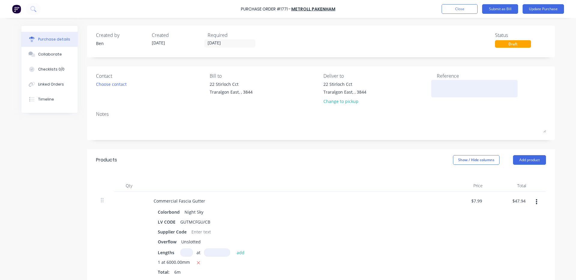
click at [452, 87] on textarea at bounding box center [474, 88] width 75 height 14
type textarea "x"
type textarea "1"
type textarea "x"
type textarea "14"
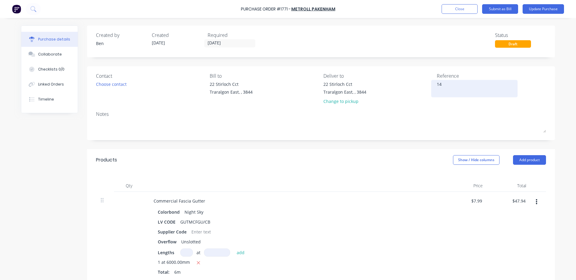
type textarea "x"
type textarea "147"
type textarea "x"
type textarea "1477"
type textarea "x"
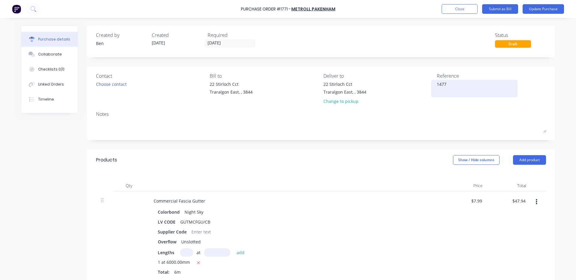
type textarea "14778"
type textarea "x"
type textarea "147782"
type textarea "x"
type textarea "147782"
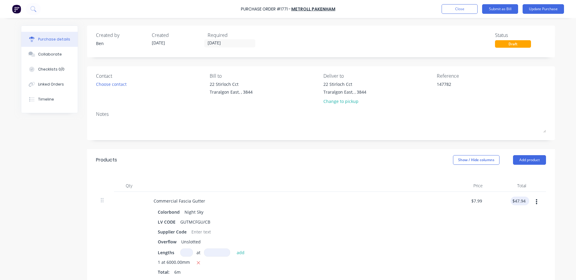
click at [526, 200] on div "$47.94 $47.94" at bounding box center [520, 201] width 19 height 9
type textarea "x"
click at [523, 201] on input "47.94" at bounding box center [519, 201] width 16 height 9
type input "47.95"
type textarea "x"
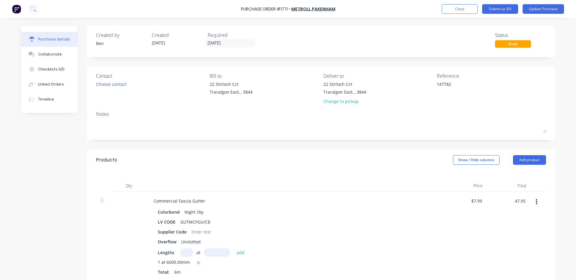
type input "$7.9917"
type input "$47.95"
click at [521, 208] on div "$47.95 47.95" at bounding box center [510, 237] width 44 height 91
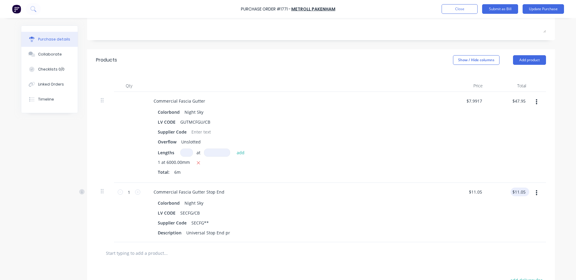
type textarea "x"
type input "11.05"
click at [524, 192] on input "11.05" at bounding box center [519, 192] width 16 height 9
type textarea "x"
type input "$11.05"
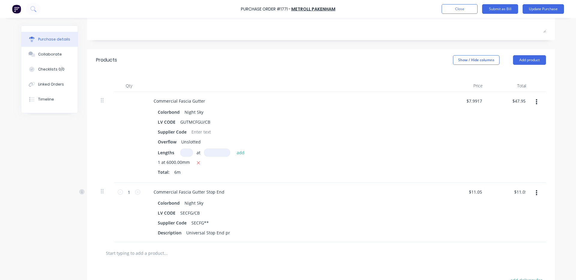
click at [520, 199] on div "$11.05 11.05" at bounding box center [510, 212] width 44 height 59
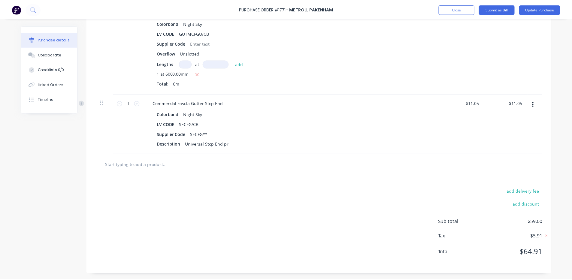
scroll to position [0, 0]
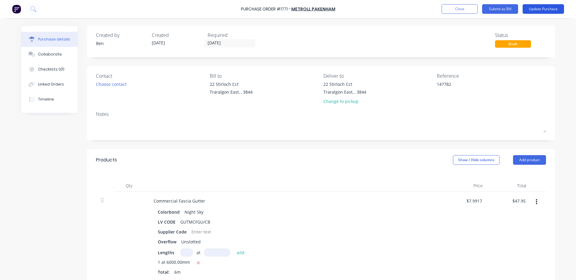
click at [550, 10] on button "Update Purchase" at bounding box center [543, 9] width 41 height 10
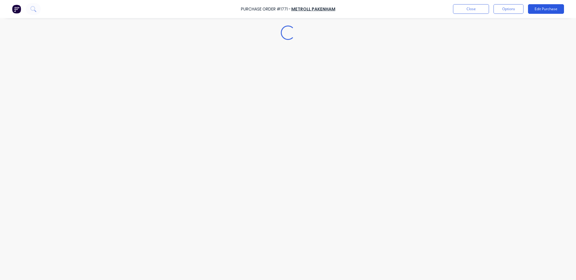
type textarea "x"
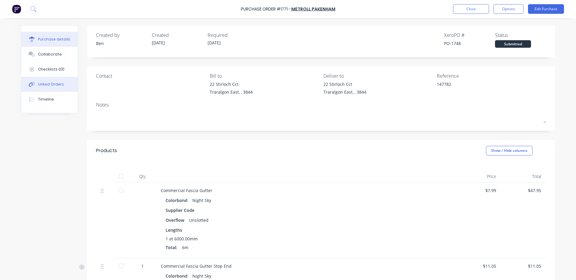
click at [53, 83] on div "Linked Orders" at bounding box center [51, 84] width 26 height 5
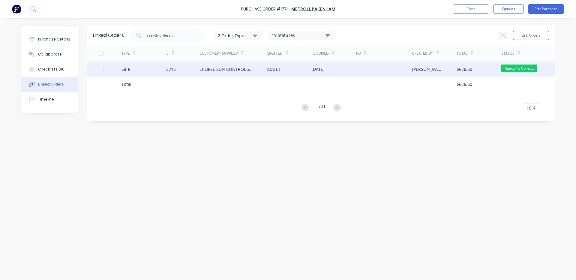
click at [200, 70] on div "ECLIPSE SUN CONTROL & PATIOS" at bounding box center [227, 69] width 55 height 6
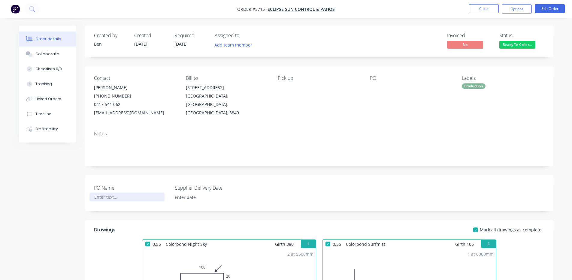
click at [108, 195] on div at bounding box center [126, 197] width 75 height 9
click at [190, 200] on input at bounding box center [207, 197] width 75 height 9
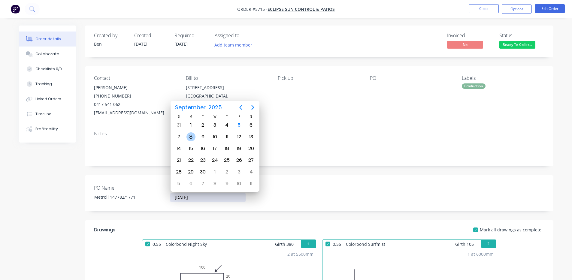
click at [190, 138] on div "8" at bounding box center [190, 136] width 9 height 9
type input "[DATE]"
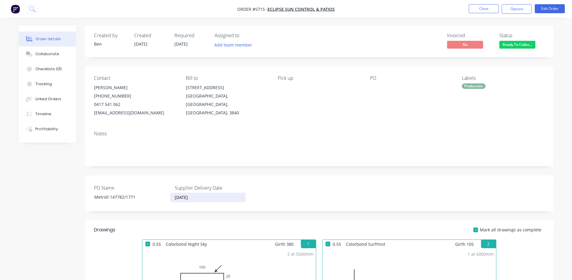
click at [335, 132] on div "Notes" at bounding box center [319, 134] width 450 height 6
click at [50, 114] on button "Timeline" at bounding box center [47, 114] width 57 height 15
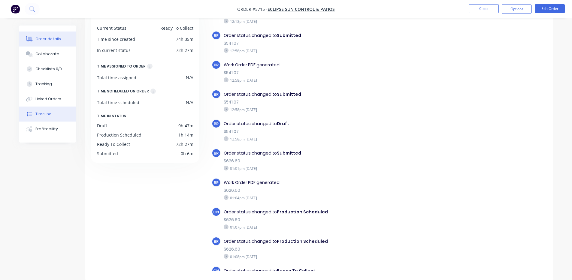
click at [48, 39] on div "Order details" at bounding box center [48, 38] width 26 height 5
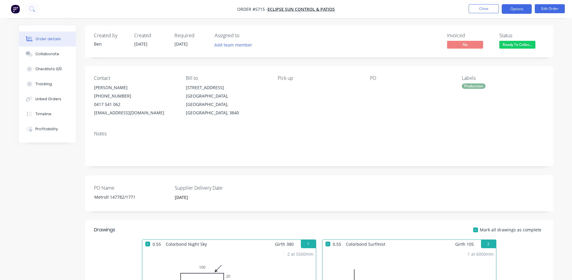
click at [517, 13] on button "Options" at bounding box center [516, 9] width 30 height 10
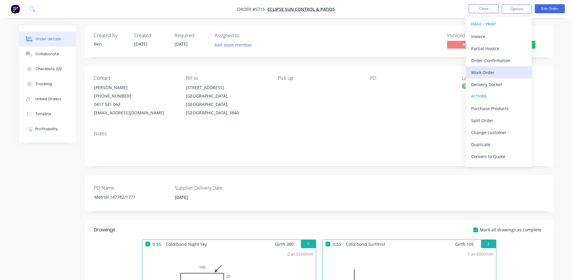
click at [489, 70] on div "Work Order" at bounding box center [498, 72] width 55 height 9
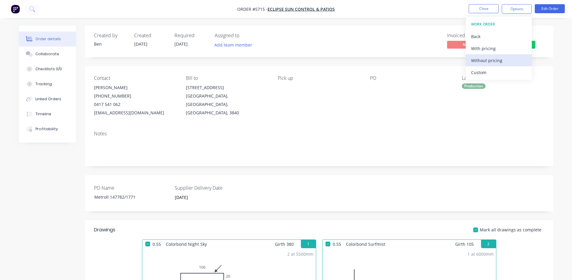
click at [492, 57] on div "Without pricing" at bounding box center [498, 60] width 55 height 9
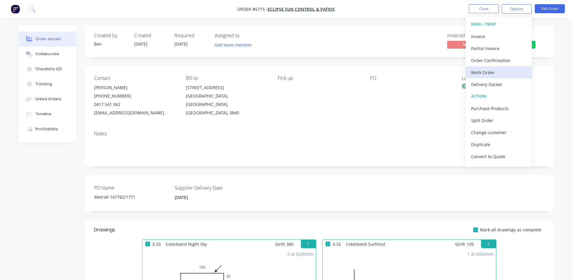
click at [492, 68] on div "Work Order" at bounding box center [498, 72] width 55 height 9
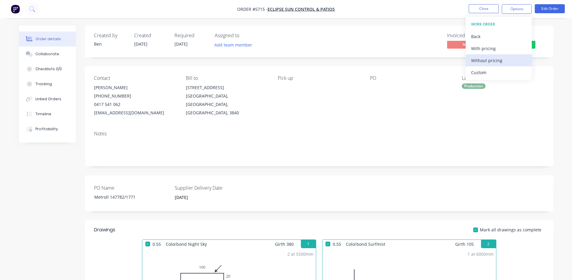
click at [492, 59] on div "Without pricing" at bounding box center [498, 60] width 55 height 9
